Goal: Transaction & Acquisition: Purchase product/service

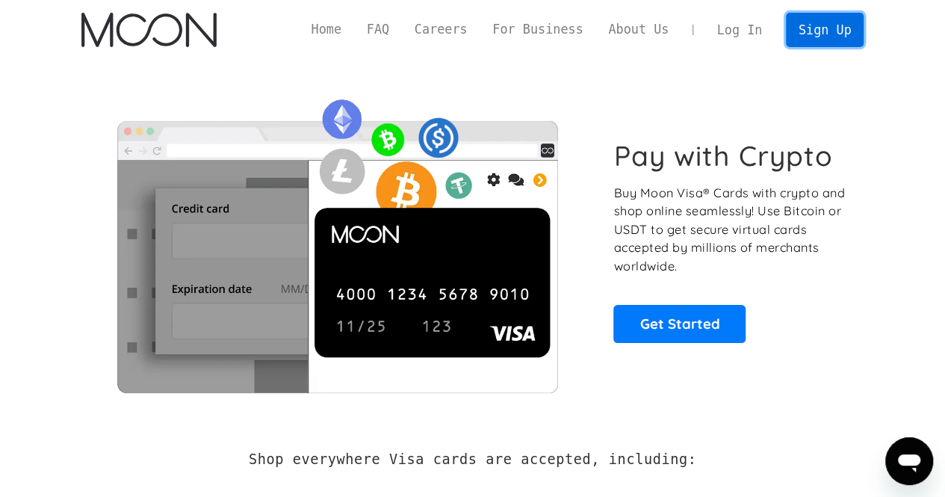
click at [842, 36] on link "Sign Up" at bounding box center [824, 30] width 78 height 34
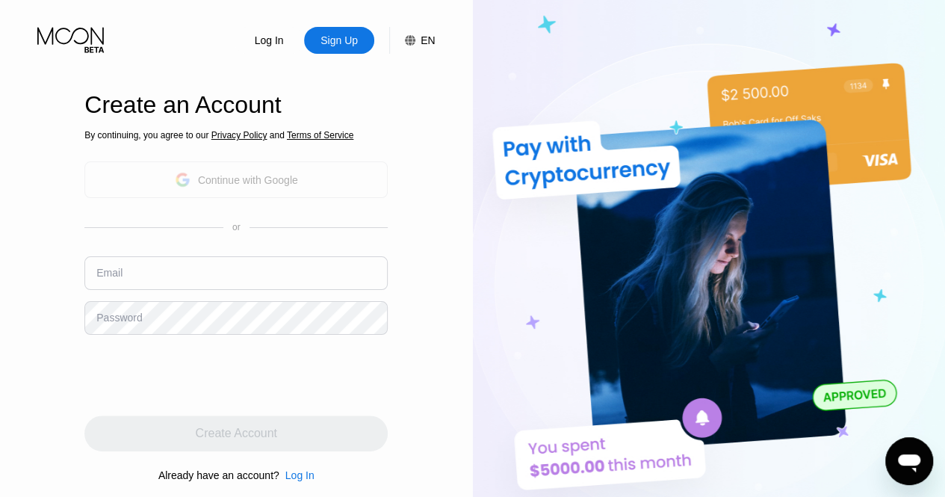
click at [251, 225] on div "By continuing, you agree to our Privacy Policy and Terms of Service Continue wi…" at bounding box center [235, 305] width 303 height 359
click at [261, 192] on div "Continue with Google" at bounding box center [235, 179] width 303 height 37
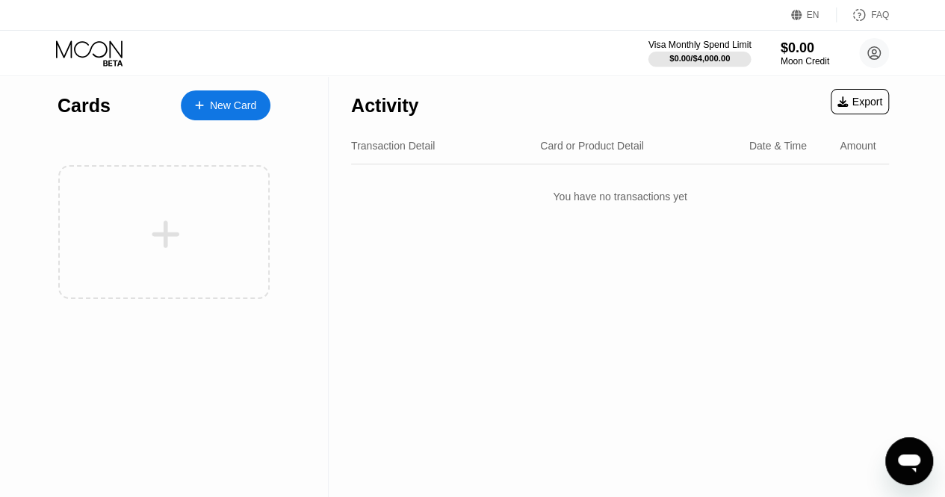
click at [675, 57] on div "$0.00 / $4,000.00" at bounding box center [699, 58] width 60 height 9
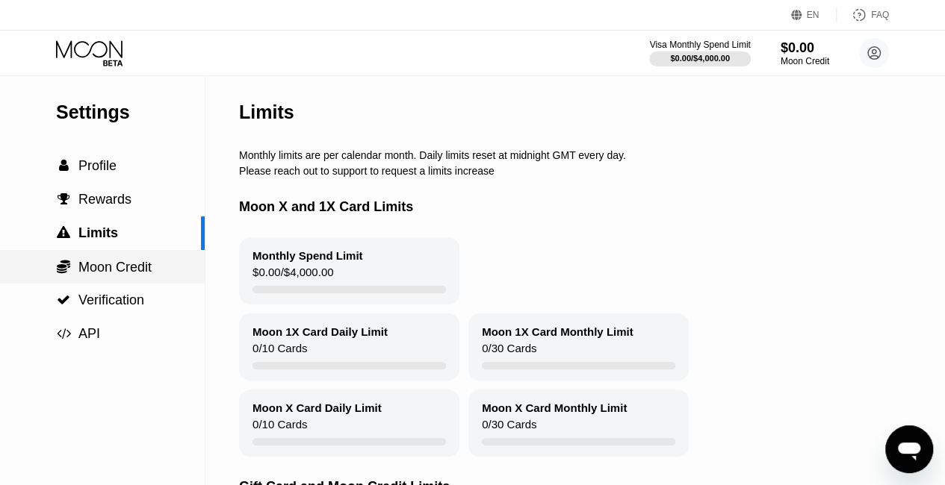
click at [133, 275] on span "Moon Credit" at bounding box center [114, 267] width 73 height 15
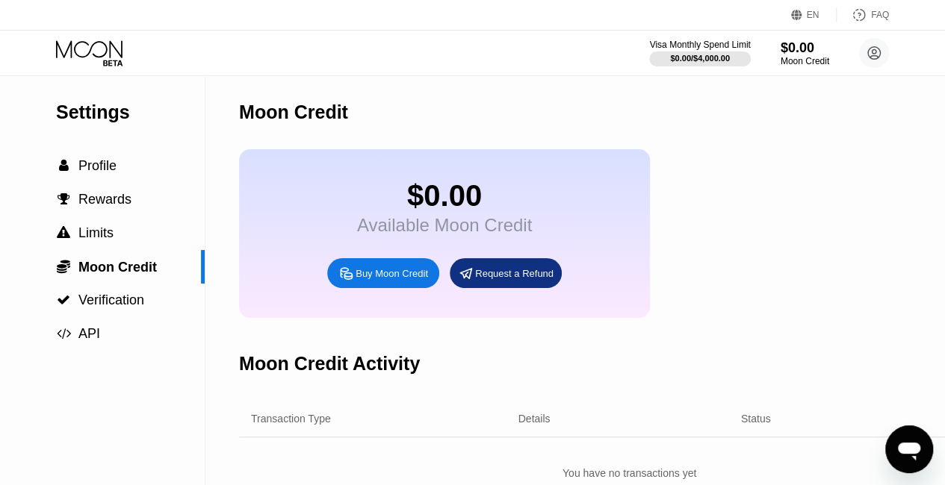
click at [385, 280] on div "Buy Moon Credit" at bounding box center [391, 273] width 72 height 13
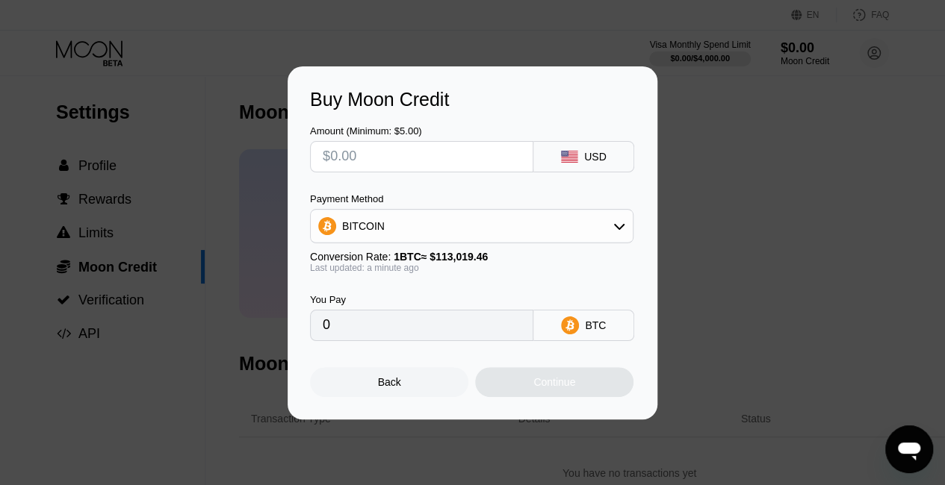
click at [396, 155] on input "text" at bounding box center [422, 157] width 198 height 30
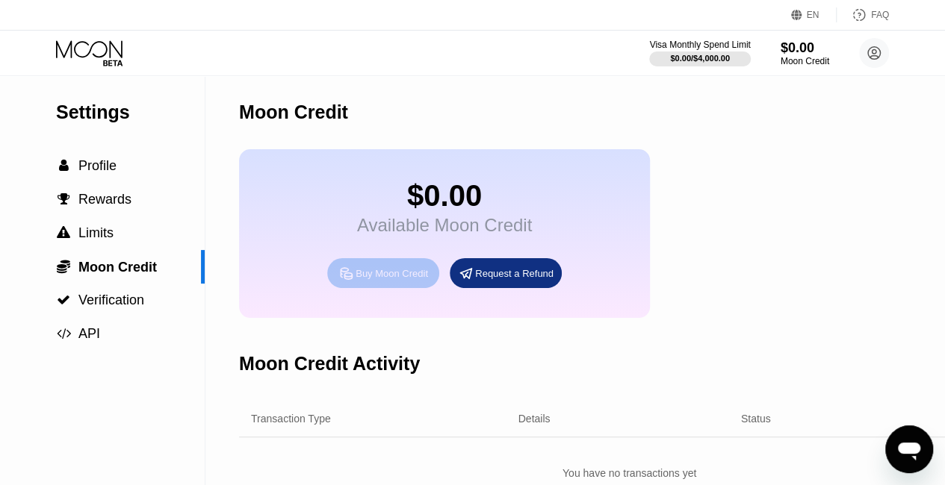
click at [365, 280] on div "Buy Moon Credit" at bounding box center [391, 273] width 72 height 13
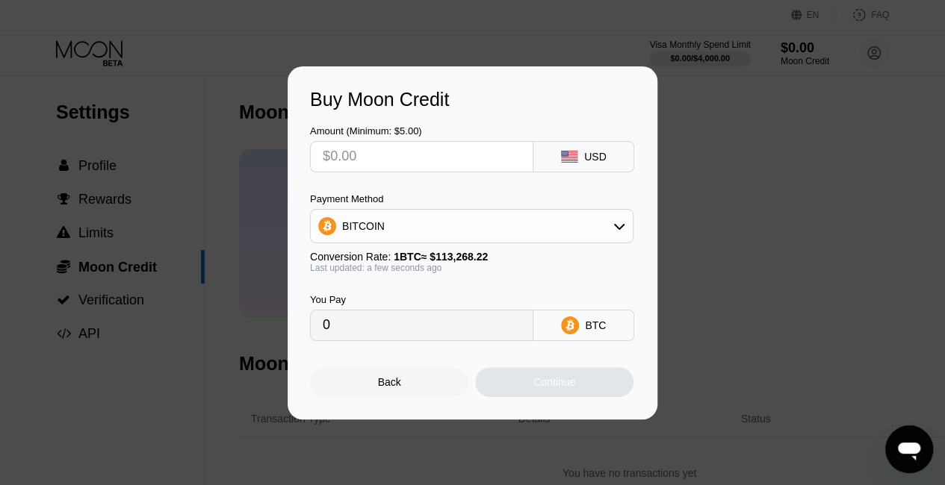
click at [377, 163] on input "text" at bounding box center [422, 157] width 198 height 30
click at [465, 334] on input "0" at bounding box center [422, 326] width 198 height 30
click at [384, 167] on input "text" at bounding box center [422, 157] width 198 height 30
type input "$17"
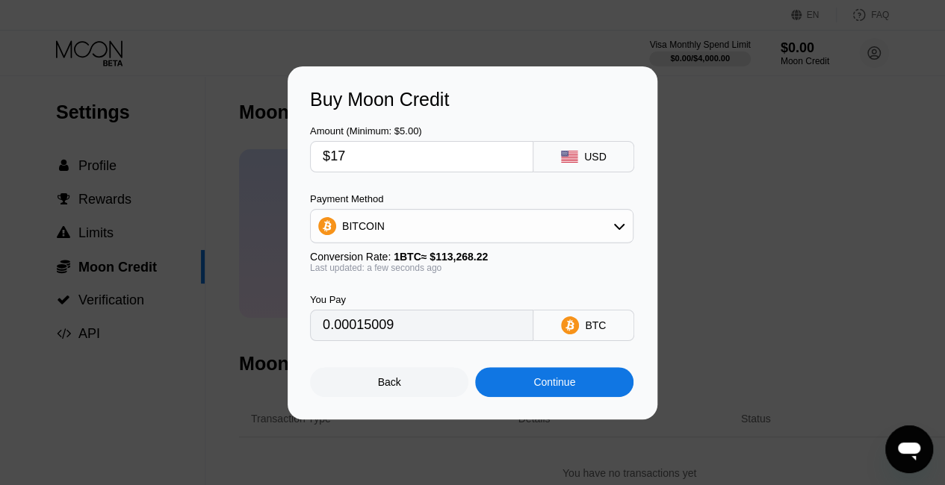
type input "0.00015009"
type input "$170"
type input "0.00150087"
type input "$1700"
type input "0.01500863"
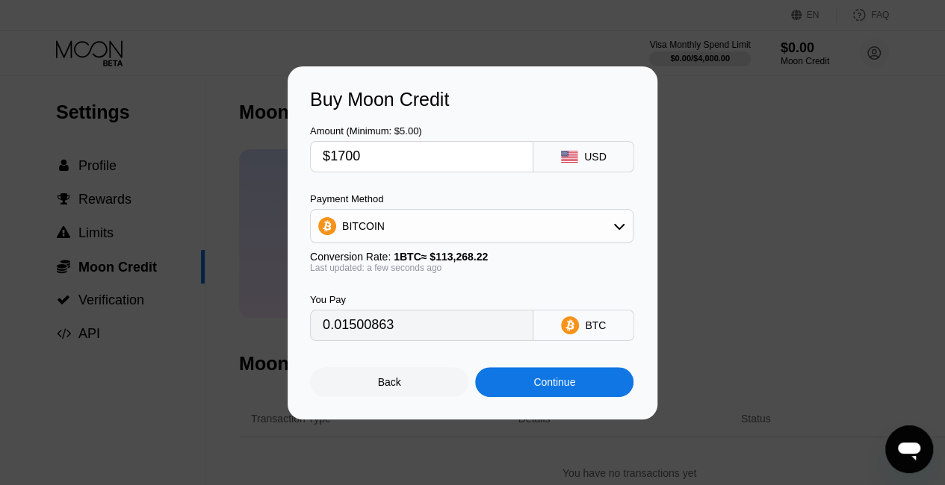
type input "$170"
type input "0.00150087"
type input "$17"
type input "0.00015009"
type input "$175"
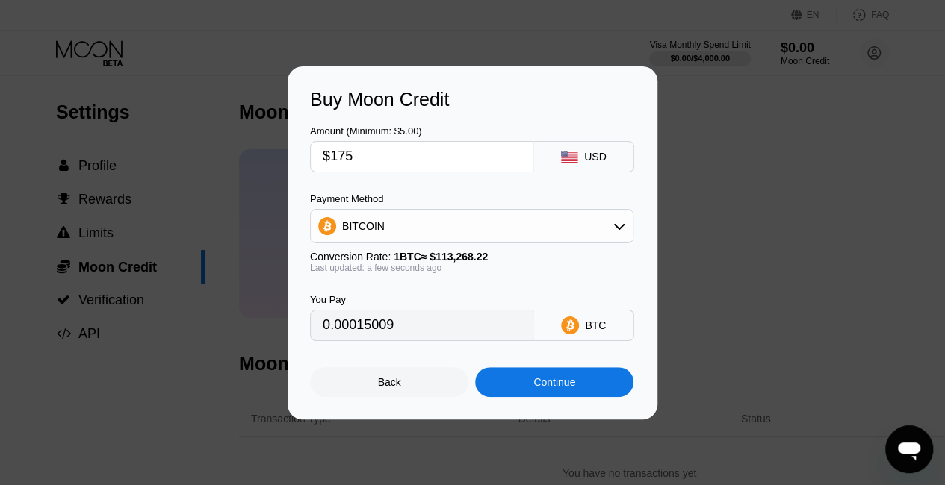
type input "0.00154501"
type input "$1750"
type input "0.01545006"
type input "$1750"
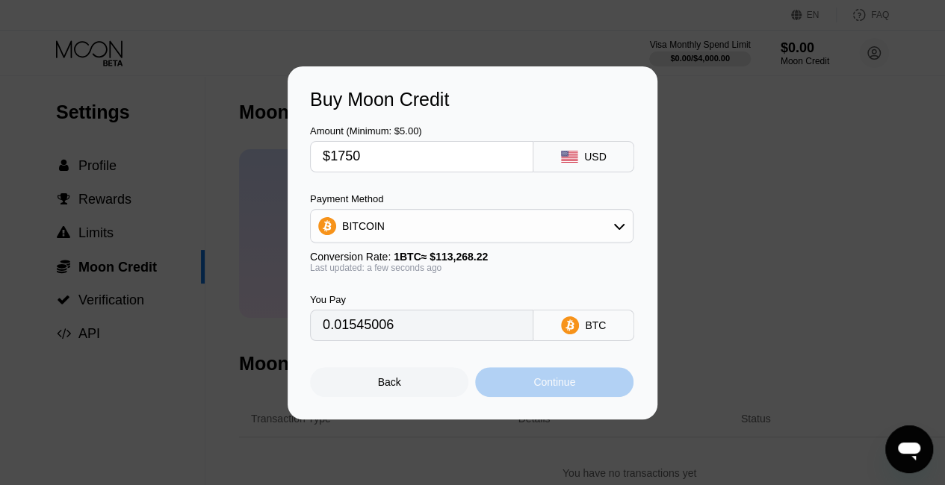
click at [526, 375] on div "Continue" at bounding box center [554, 382] width 158 height 30
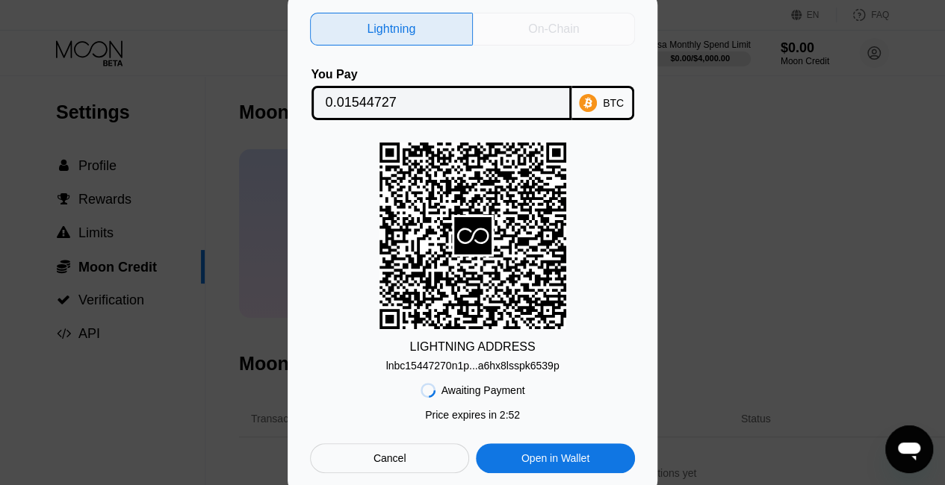
click at [547, 40] on div "On-Chain" at bounding box center [554, 29] width 163 height 33
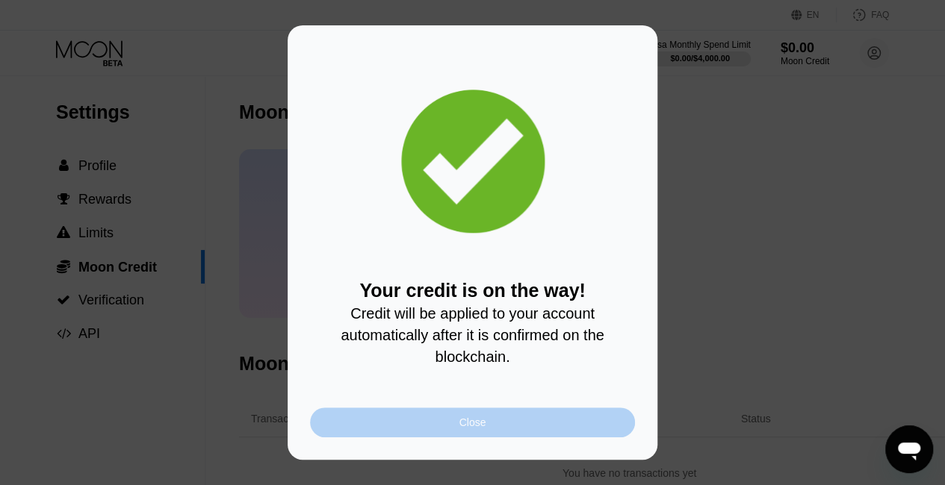
click at [478, 429] on div "Close" at bounding box center [472, 423] width 27 height 12
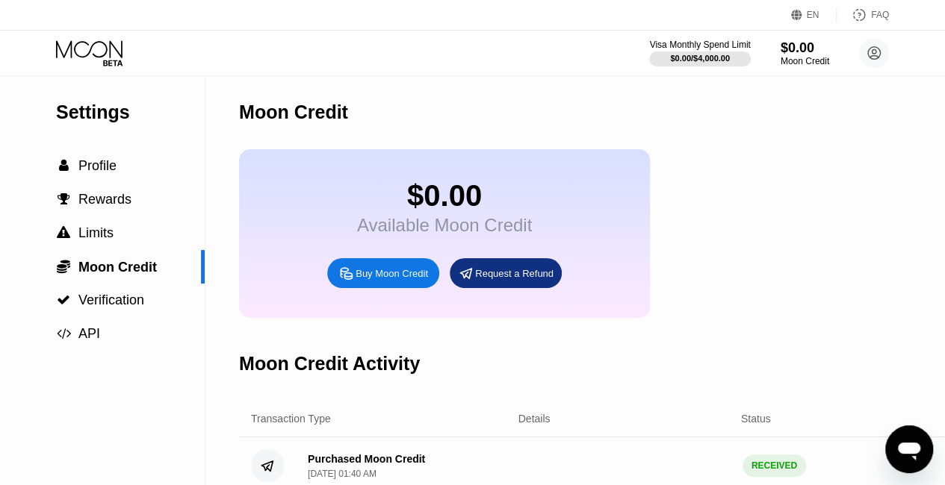
click at [95, 36] on div "Visa Monthly Spend Limit $0.00 / $4,000.00 $0.00 Moon Credit onlyforcalls onlyf…" at bounding box center [472, 53] width 945 height 45
click at [106, 43] on icon at bounding box center [90, 53] width 69 height 26
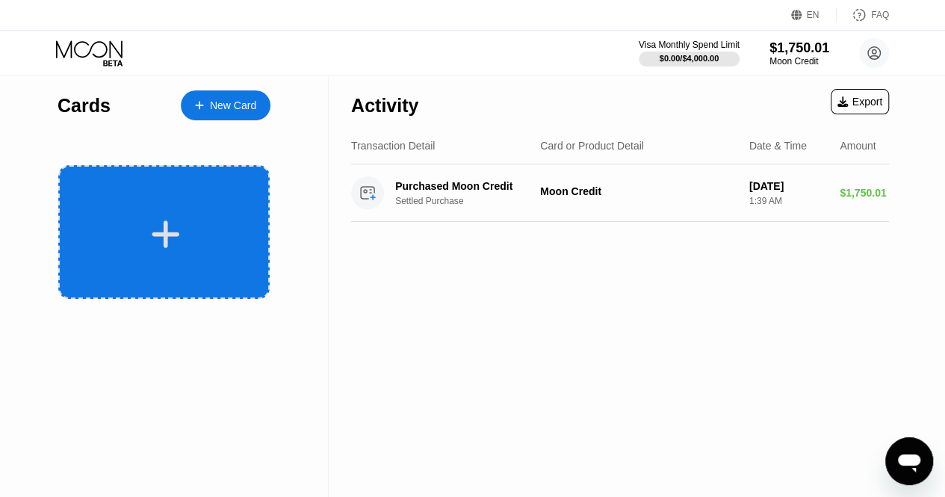
click at [211, 231] on div at bounding box center [165, 234] width 185 height 34
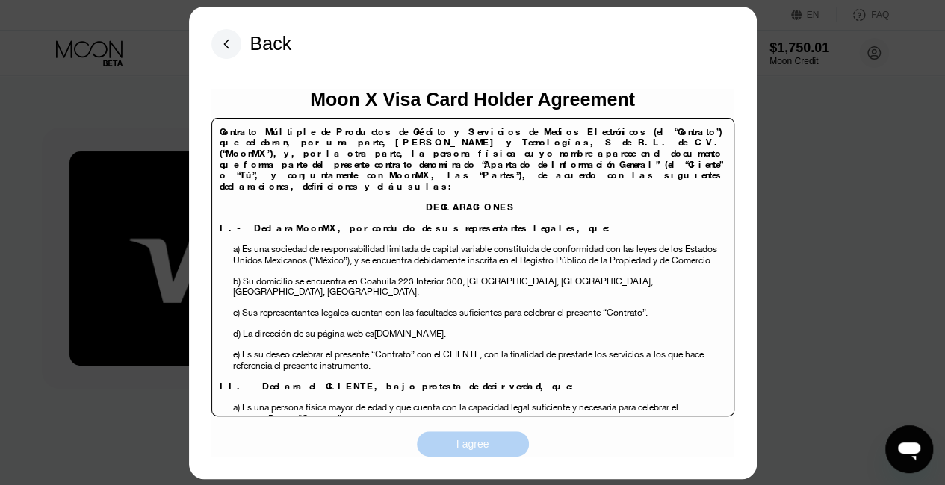
click at [475, 438] on div "I agree" at bounding box center [472, 444] width 33 height 13
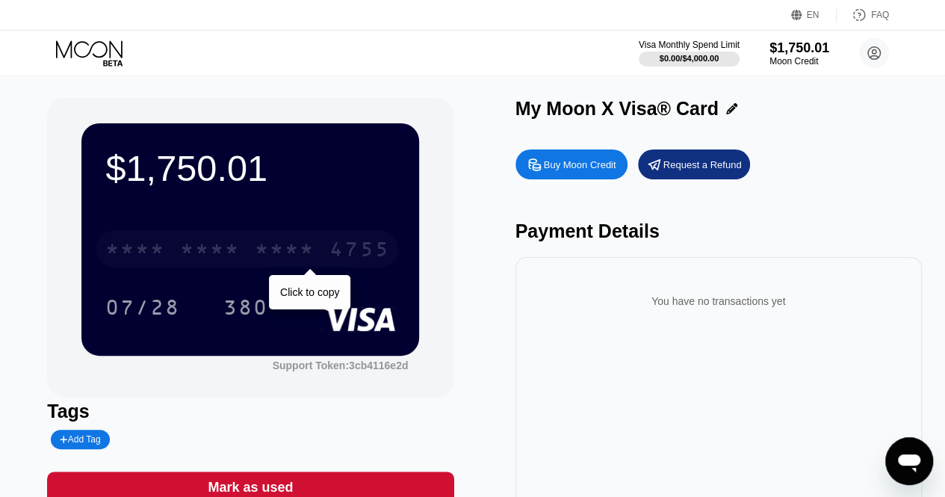
click at [342, 251] on div "4755" at bounding box center [359, 251] width 60 height 24
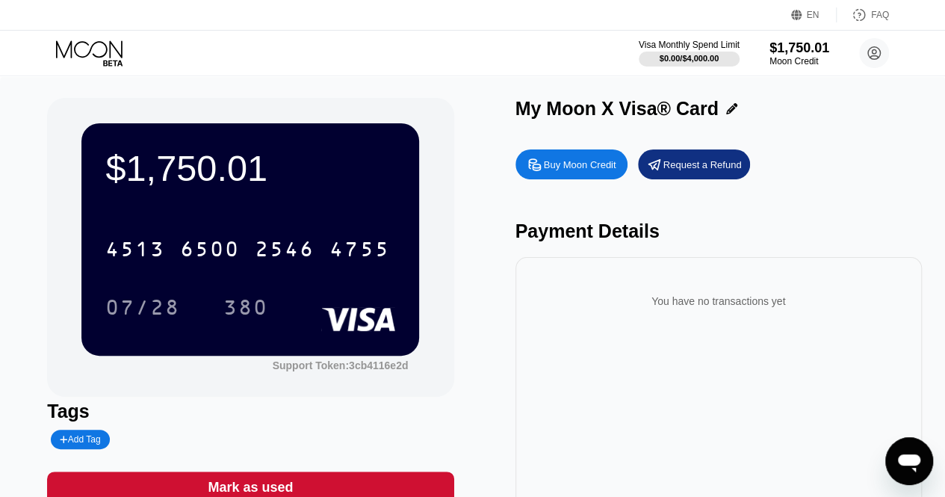
scroll to position [73, 0]
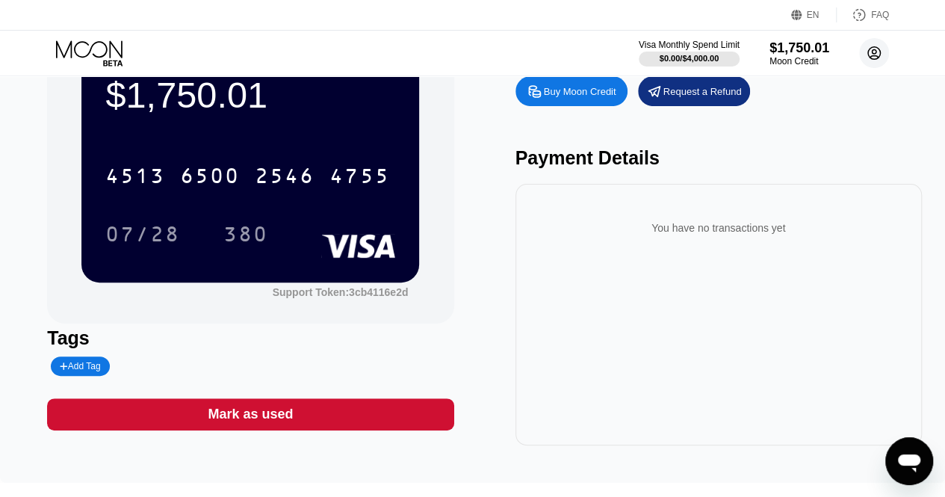
click at [877, 42] on circle at bounding box center [874, 53] width 30 height 30
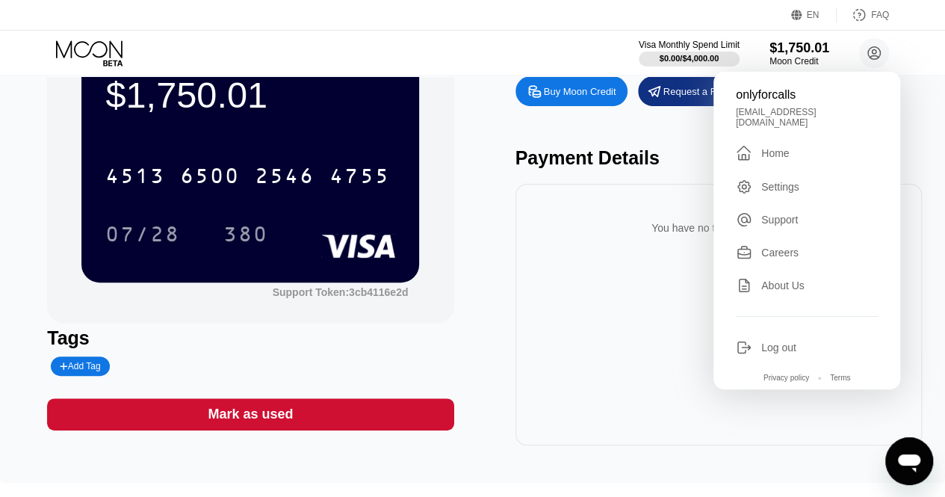
click at [780, 149] on div "Home" at bounding box center [775, 153] width 28 height 12
